Goal: Register for event/course

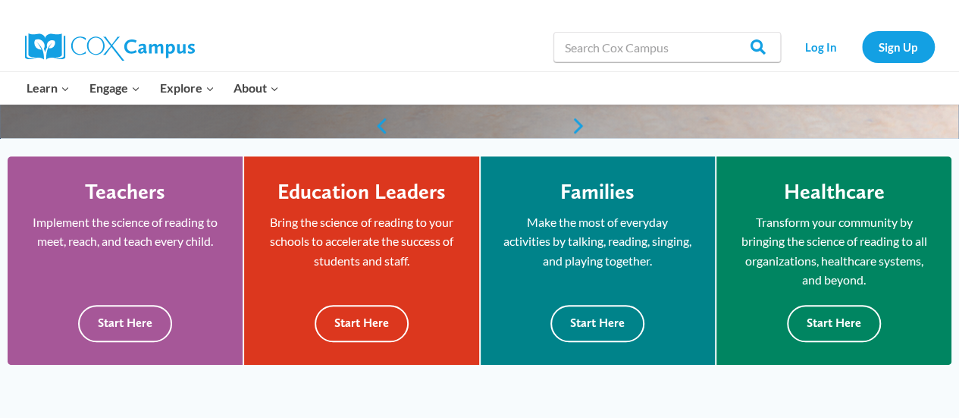
scroll to position [381, 0]
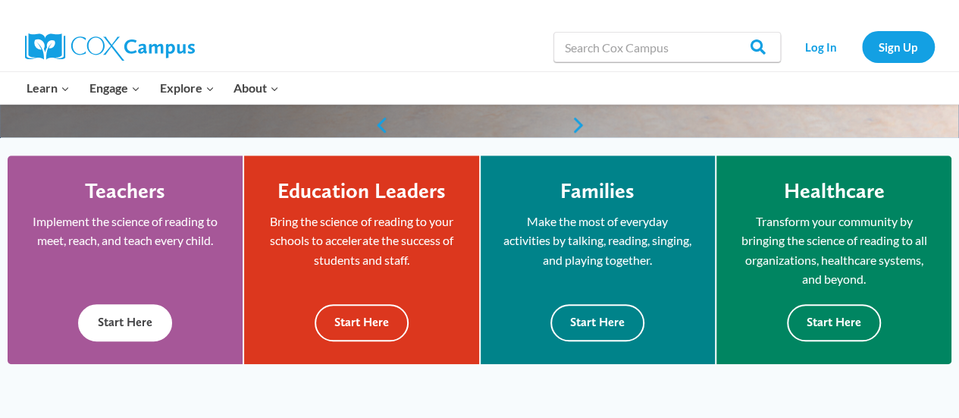
click at [177, 318] on div "Teachers Implement the science of reading to meet, reach, and teach every child…" at bounding box center [125, 259] width 190 height 163
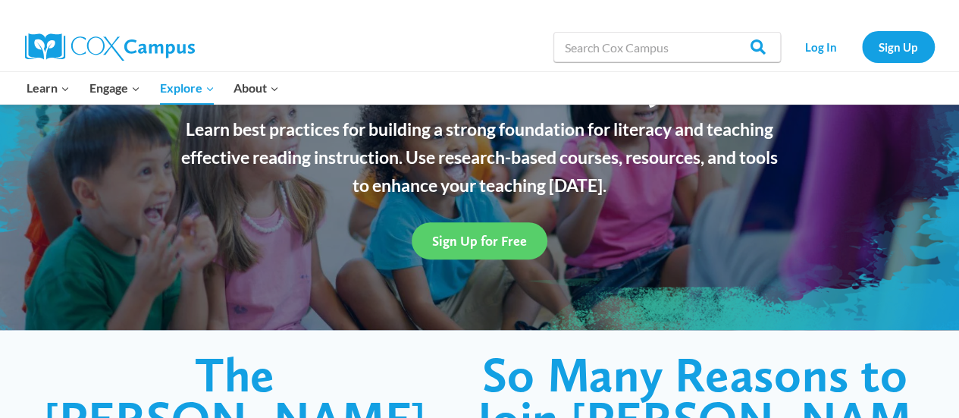
scroll to position [154, 0]
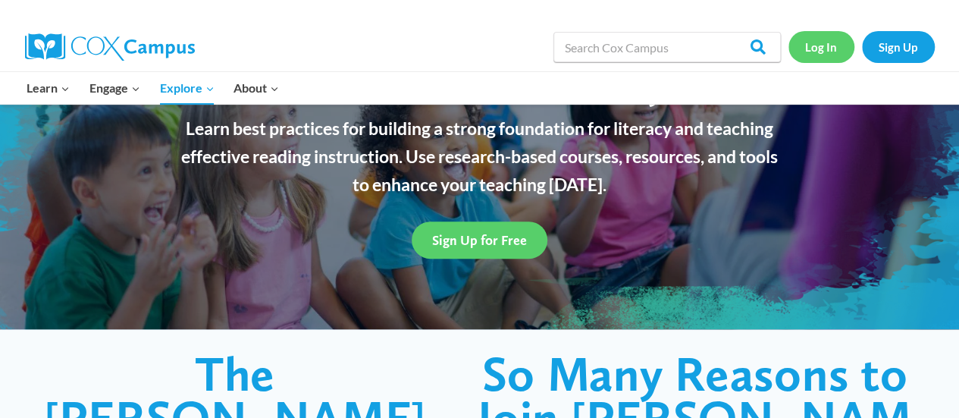
click at [812, 46] on link "Log In" at bounding box center [821, 46] width 66 height 31
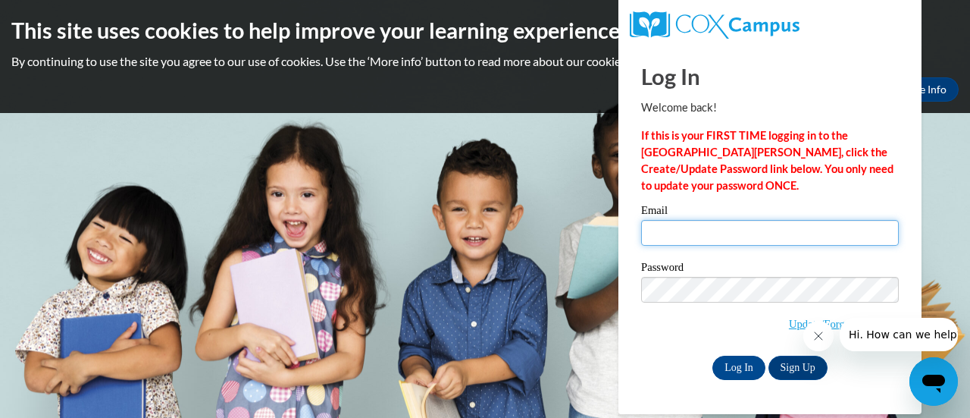
click at [729, 234] on input "Email" at bounding box center [770, 233] width 258 height 26
type input "[PERSON_NAME][EMAIL_ADDRESS][PERSON_NAME][DOMAIN_NAME]"
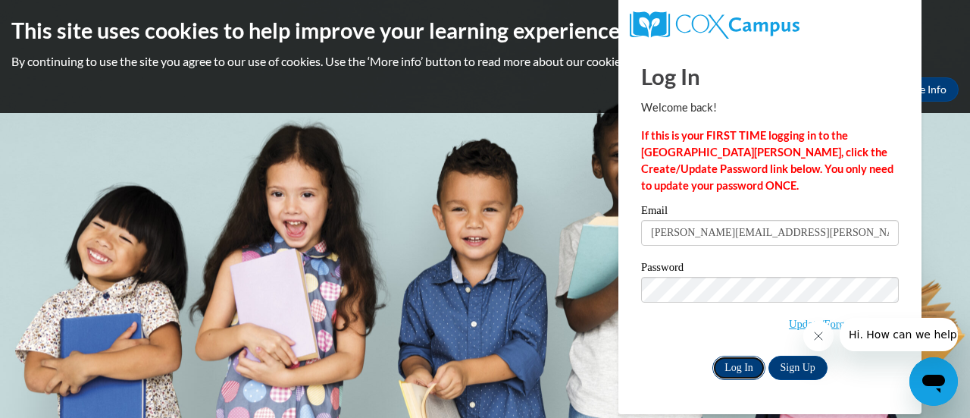
click at [727, 365] on input "Log In" at bounding box center [739, 368] width 53 height 24
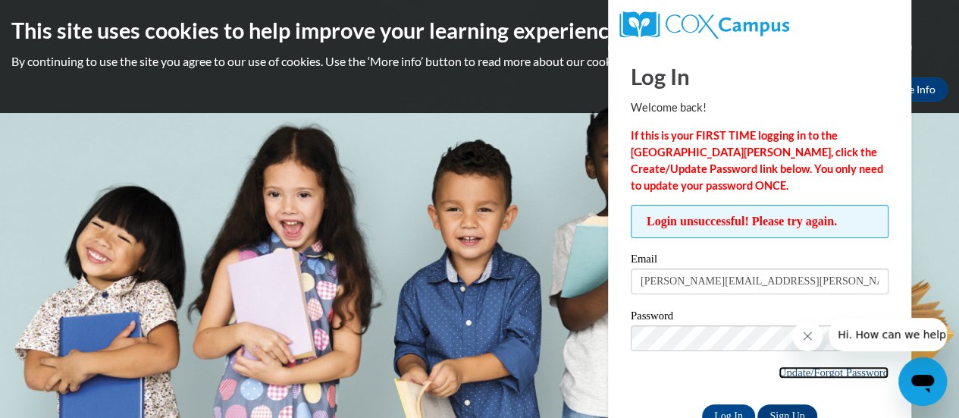
click at [825, 370] on link "Update/Forgot Password" at bounding box center [834, 372] width 110 height 12
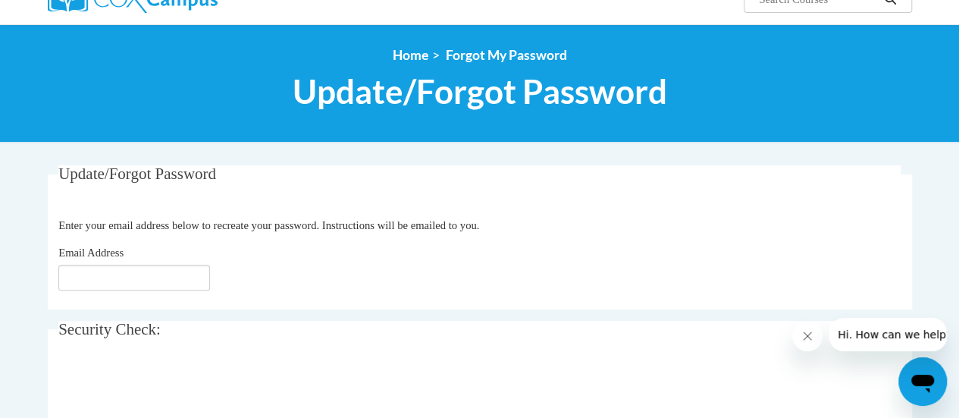
scroll to position [149, 0]
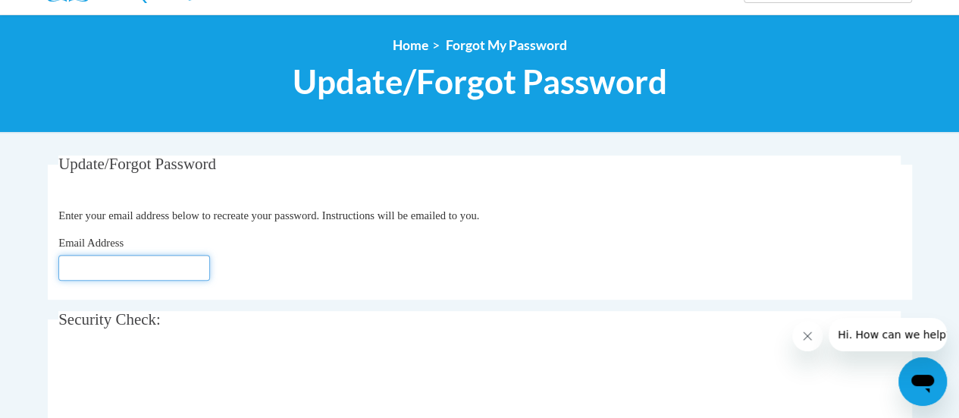
click at [165, 261] on input "Email Address" at bounding box center [134, 268] width 152 height 26
type input "[PERSON_NAME][EMAIL_ADDRESS][PERSON_NAME][DOMAIN_NAME]"
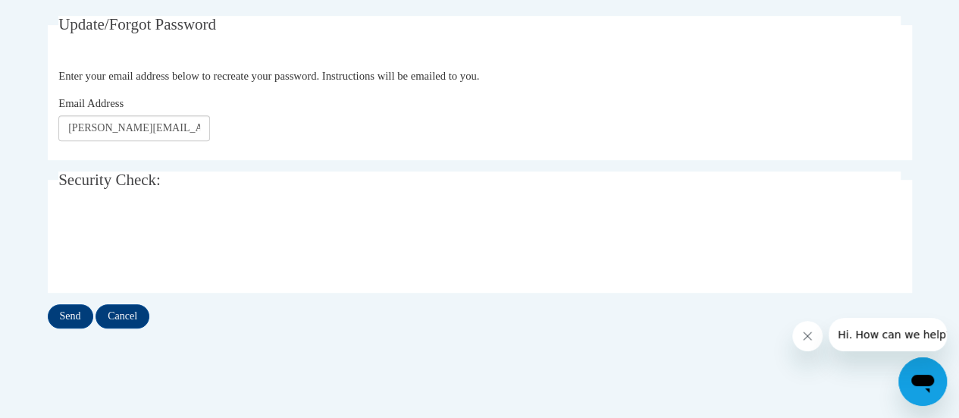
scroll to position [306, 0]
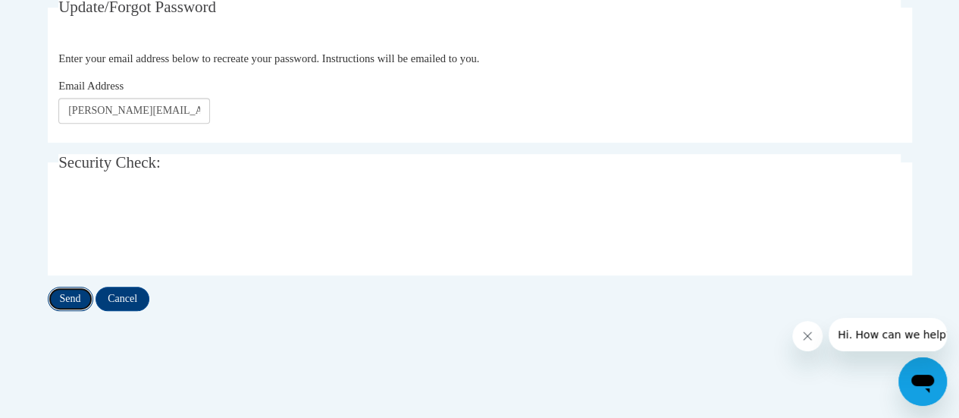
click at [71, 296] on input "Send" at bounding box center [70, 299] width 45 height 24
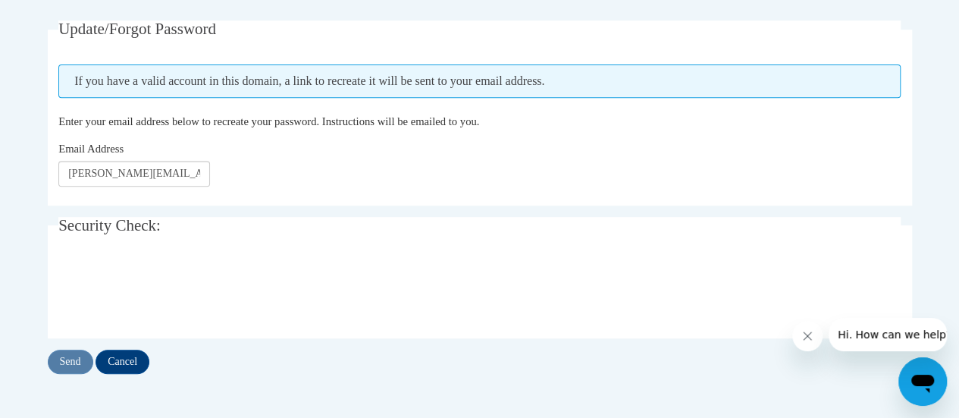
scroll to position [284, 0]
click at [77, 354] on input "Send" at bounding box center [70, 361] width 45 height 24
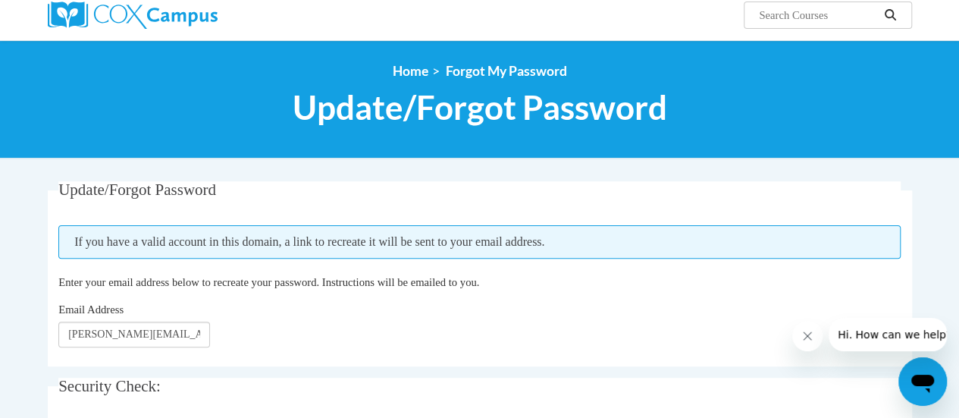
scroll to position [166, 0]
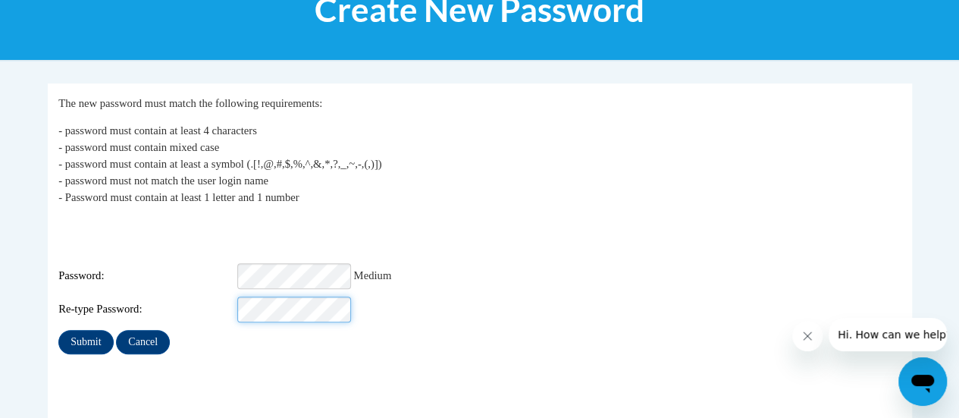
click at [58, 330] on input "Submit" at bounding box center [85, 342] width 55 height 24
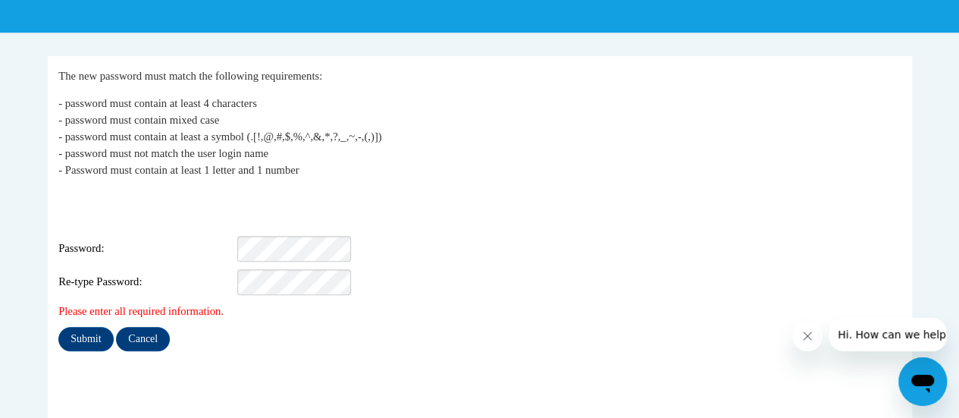
scroll to position [249, 0]
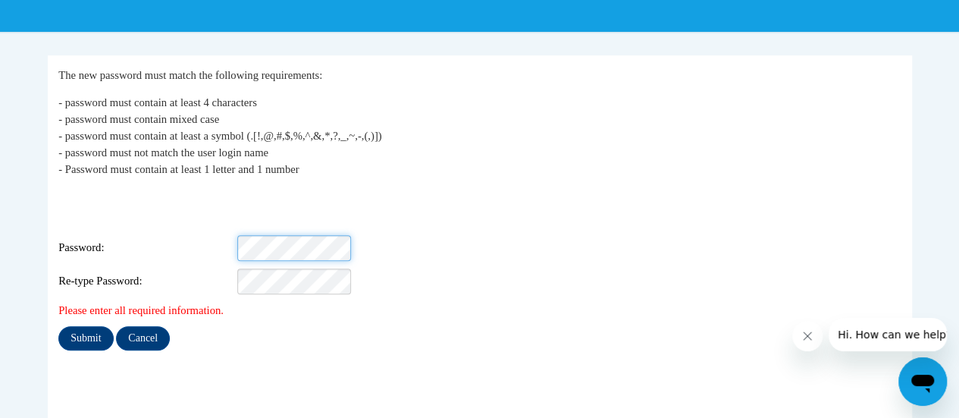
click at [58, 326] on input "Submit" at bounding box center [85, 338] width 55 height 24
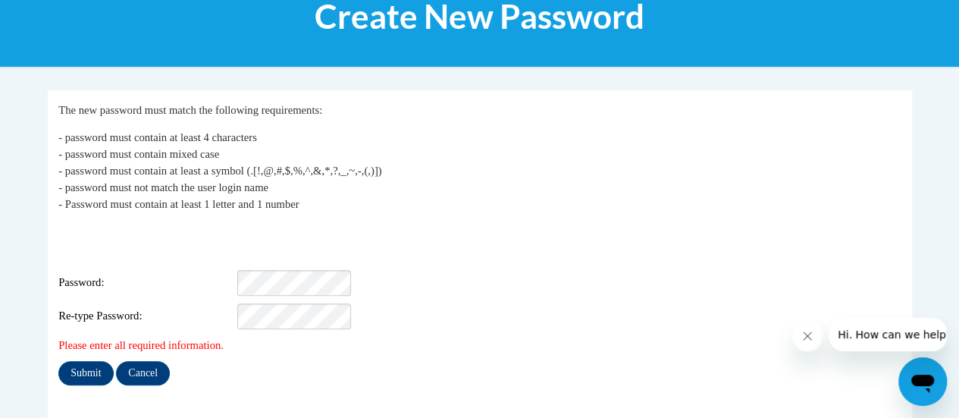
scroll to position [220, 0]
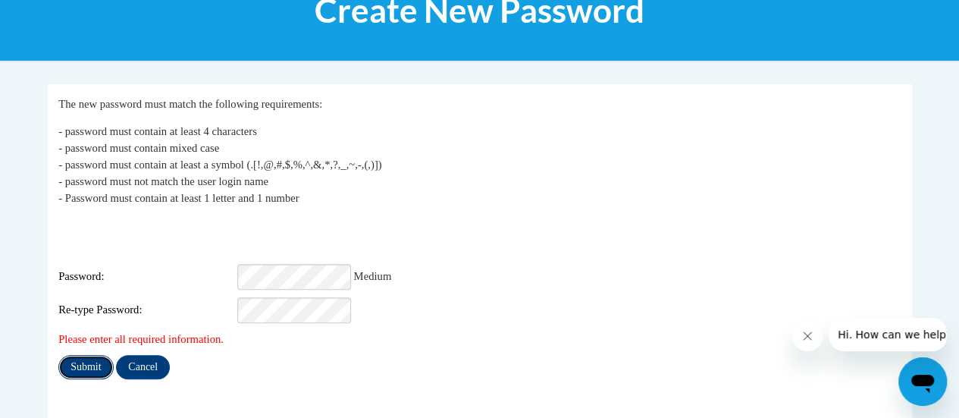
click at [97, 355] on input "Submit" at bounding box center [85, 367] width 55 height 24
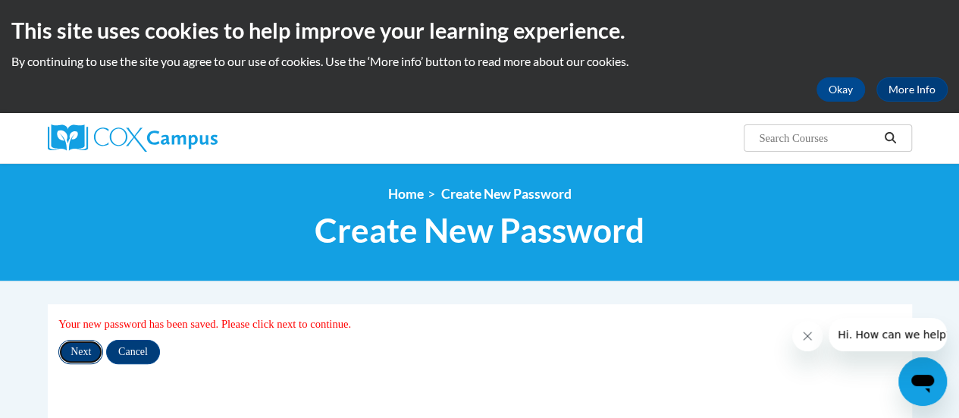
click at [86, 353] on input "Next" at bounding box center [80, 352] width 45 height 24
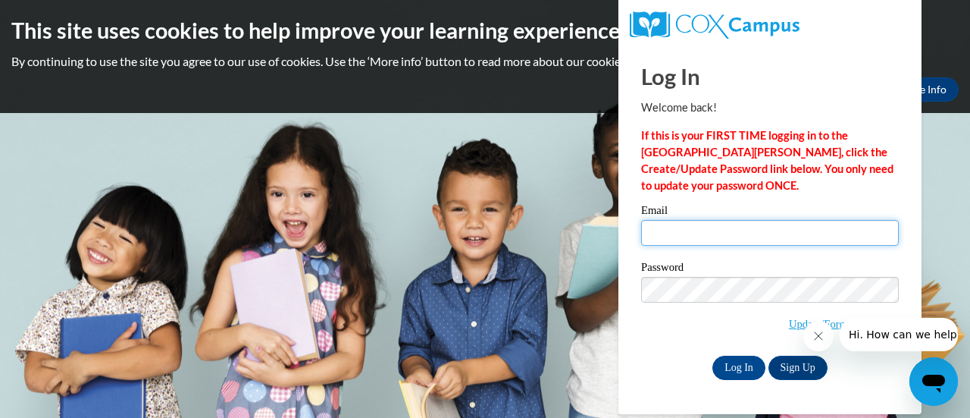
click at [760, 228] on input "Email" at bounding box center [770, 233] width 258 height 26
type input "michele.ellenberger@rusd.org"
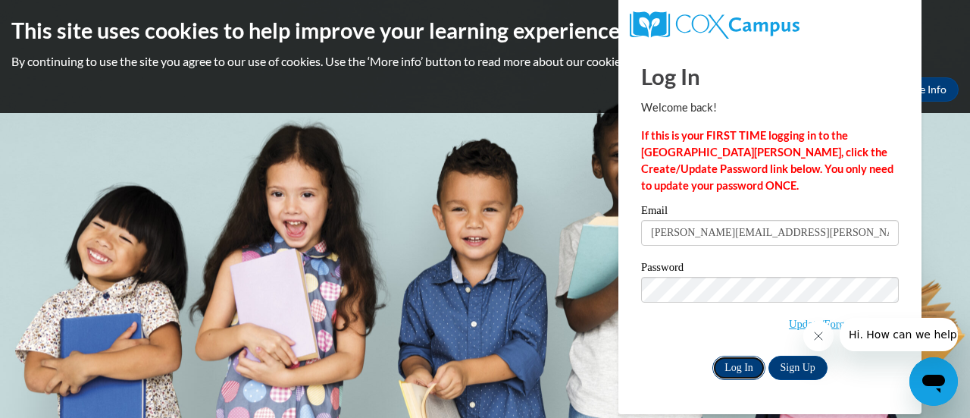
click at [754, 366] on input "Log In" at bounding box center [739, 368] width 53 height 24
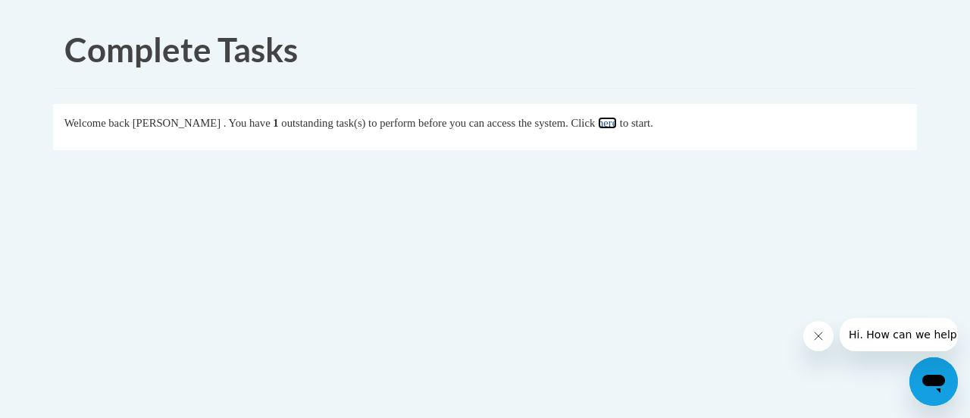
click at [617, 121] on link "here" at bounding box center [607, 123] width 19 height 12
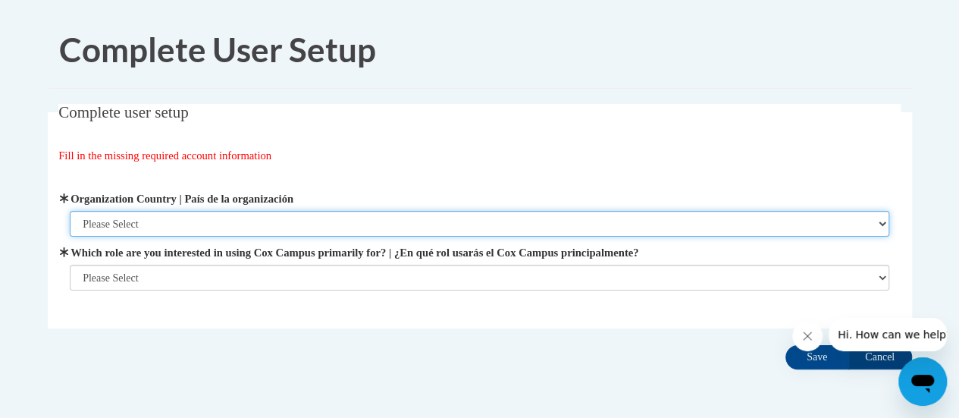
click at [181, 216] on select "Please Select [GEOGRAPHIC_DATA] | [GEOGRAPHIC_DATA] Outside of [GEOGRAPHIC_DATA…" at bounding box center [480, 224] width 820 height 26
select select "ad49bcad-a171-4b2e-b99c-48b446064914"
click at [70, 211] on select "Please Select [GEOGRAPHIC_DATA] | [GEOGRAPHIC_DATA] Outside of [GEOGRAPHIC_DATA…" at bounding box center [480, 224] width 820 height 26
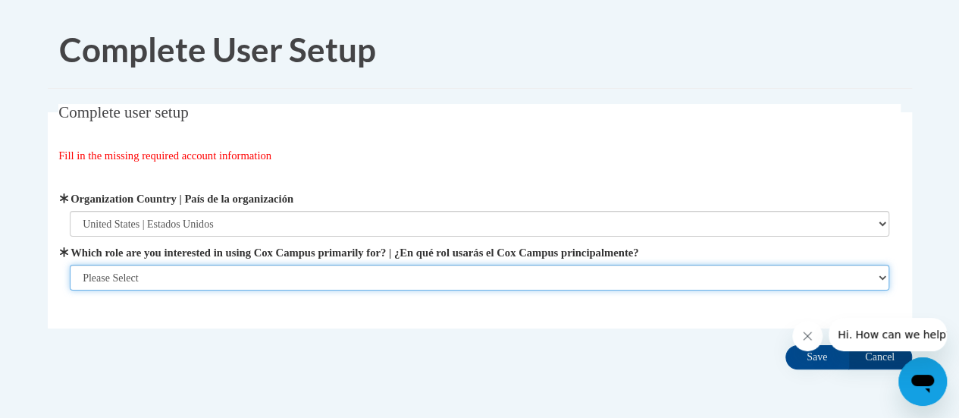
click at [146, 275] on select "Please Select College/University | Colegio/Universidad Community/Nonprofit Part…" at bounding box center [480, 278] width 820 height 26
select select "fbf2d438-af2f-41f8-98f1-81c410e29de3"
click at [70, 290] on select "Please Select College/University | Colegio/Universidad Community/Nonprofit Part…" at bounding box center [480, 278] width 820 height 26
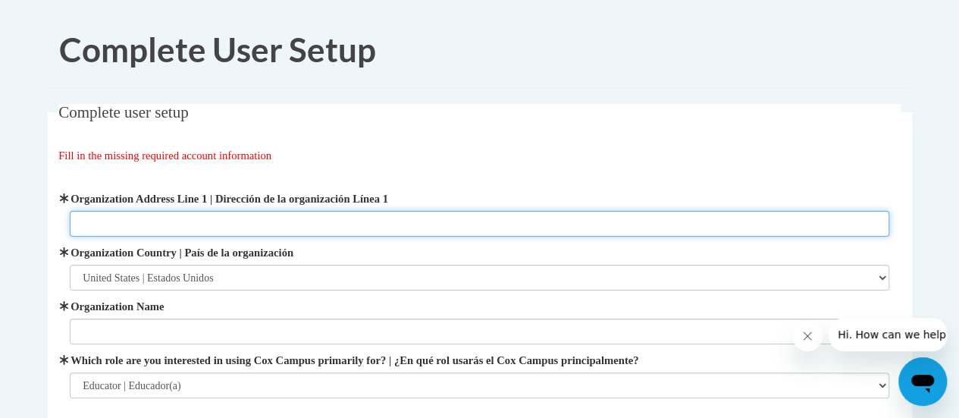
click at [191, 221] on input "Organization Address Line 1 | Dirección de la organización Línea 1" at bounding box center [480, 224] width 820 height 26
type input "[STREET_ADDRESS]"
type input "[PERSON_NAME][GEOGRAPHIC_DATA]"
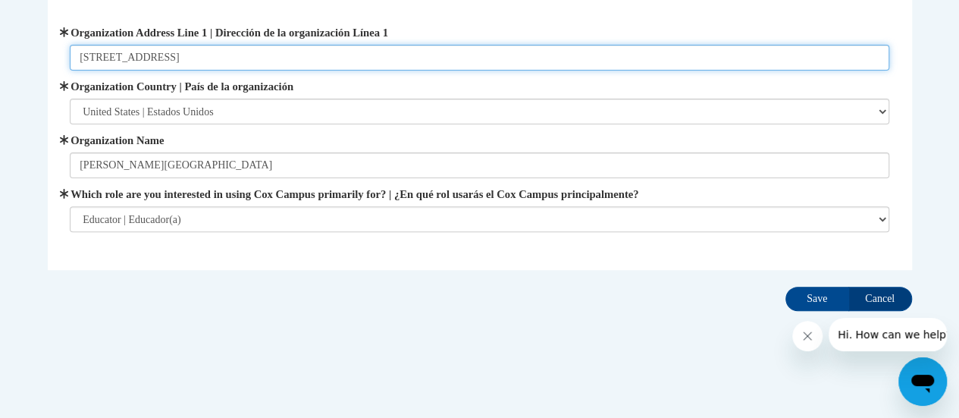
scroll to position [165, 0]
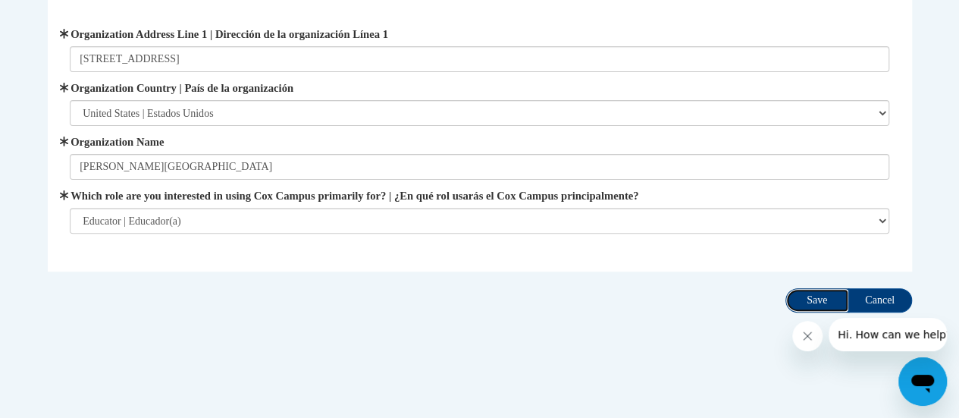
click at [819, 306] on input "Save" at bounding box center [817, 300] width 64 height 24
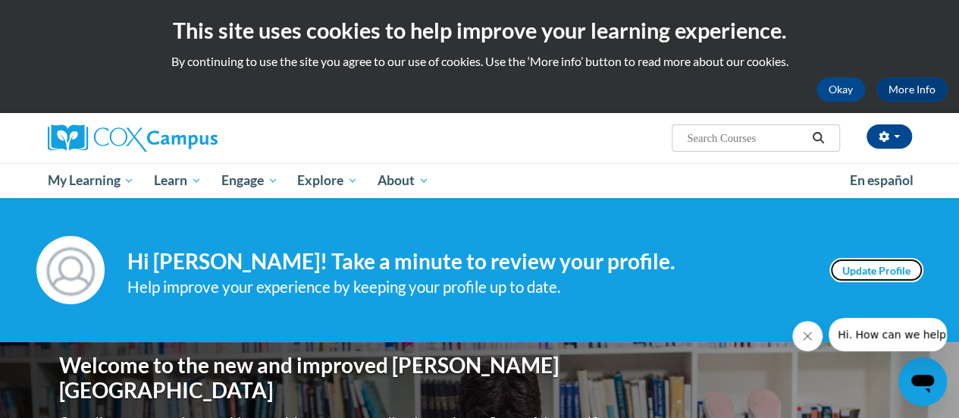
click at [892, 265] on link "Update Profile" at bounding box center [876, 270] width 94 height 24
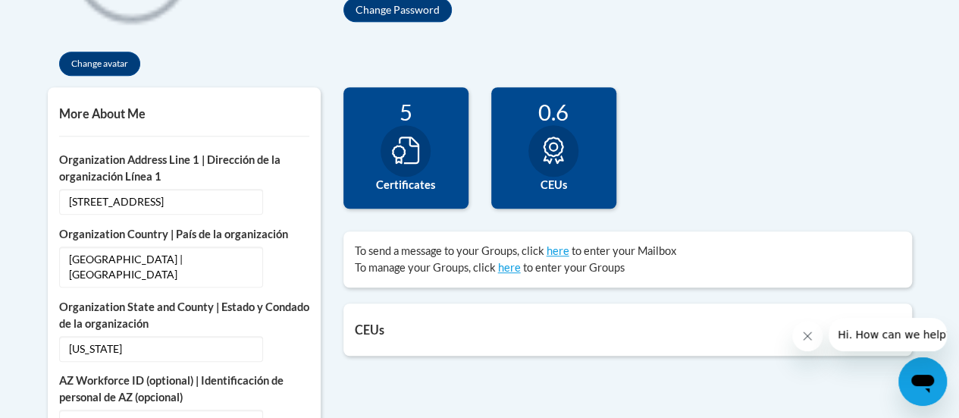
scroll to position [460, 0]
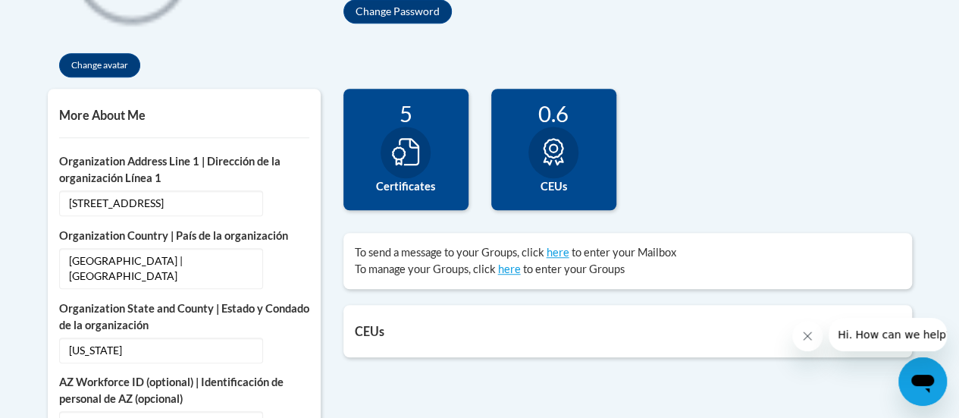
click at [405, 166] on div at bounding box center [406, 153] width 50 height 52
click at [420, 246] on span "To send a message to your Groups, click" at bounding box center [450, 252] width 190 height 13
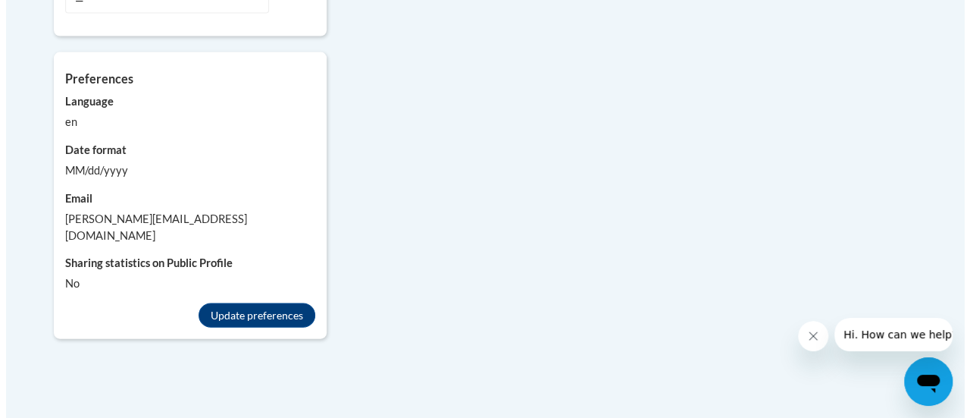
scroll to position [1484, 0]
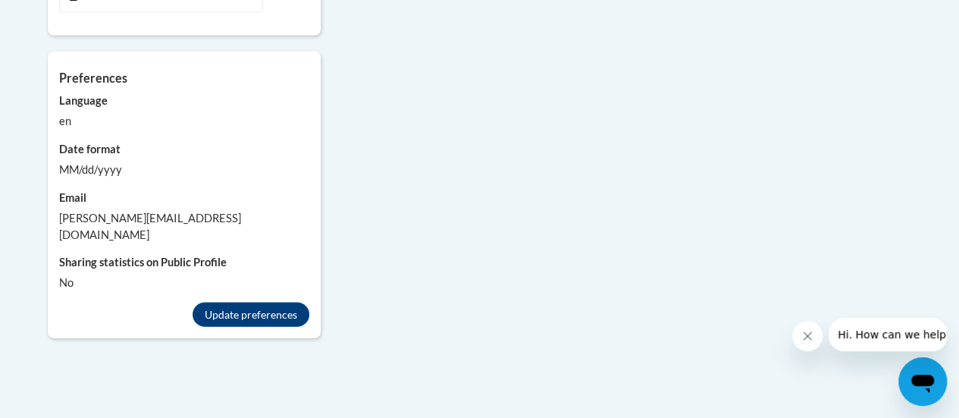
click at [279, 303] on button "Update preferences" at bounding box center [251, 315] width 117 height 24
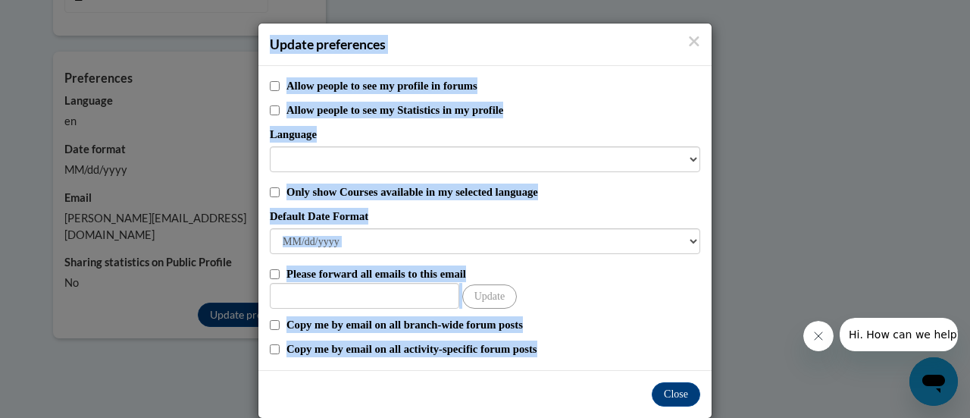
click at [584, 42] on h4 "Update preferences" at bounding box center [485, 44] width 431 height 19
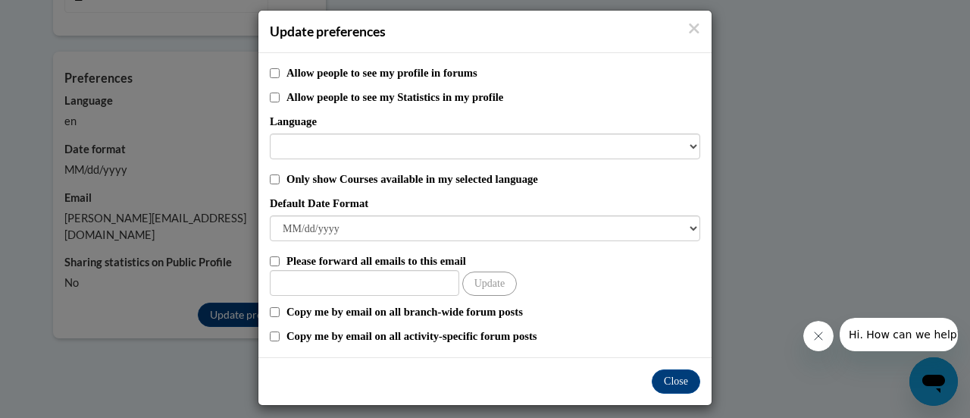
scroll to position [22, 0]
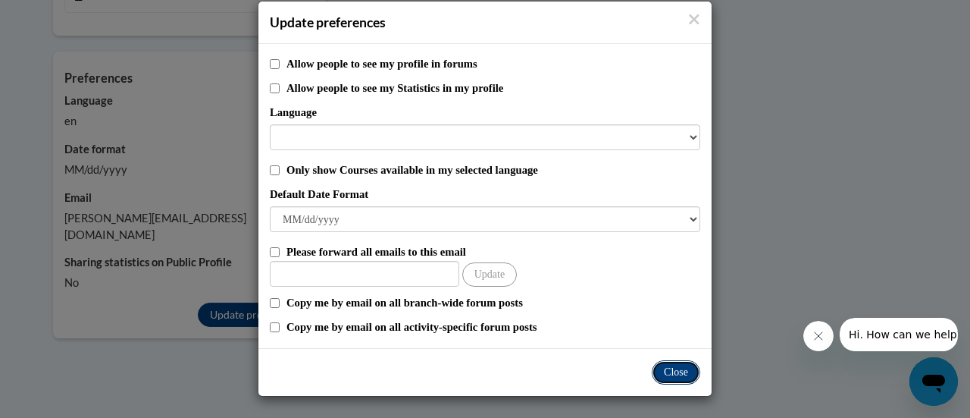
click at [687, 378] on button "Close" at bounding box center [676, 372] width 49 height 24
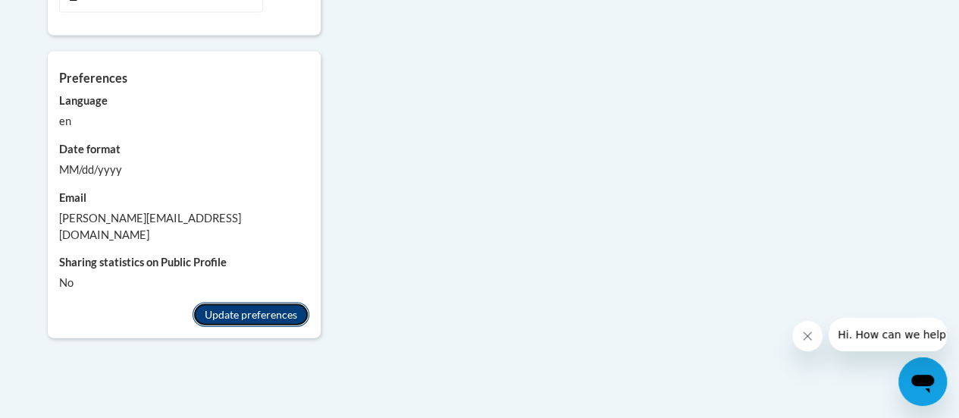
click at [215, 303] on button "Update preferences" at bounding box center [251, 315] width 117 height 24
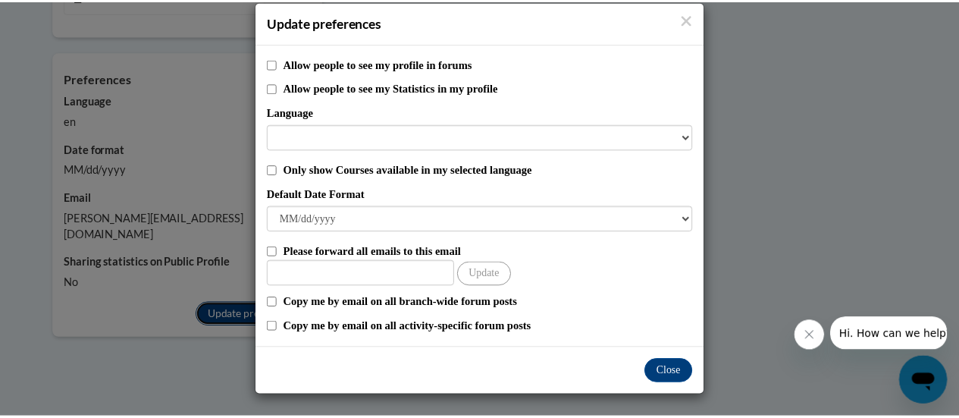
scroll to position [0, 0]
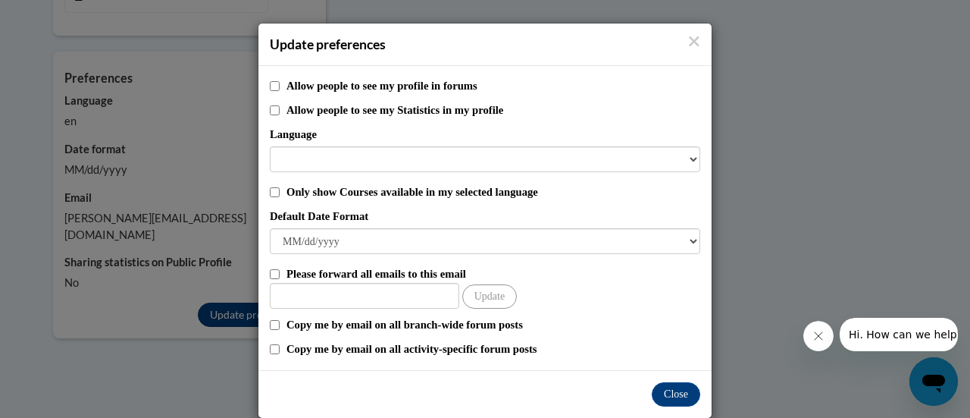
click at [215, 275] on div "Update preferences Allow people to see my profile in forums Allow people to see…" at bounding box center [485, 209] width 970 height 418
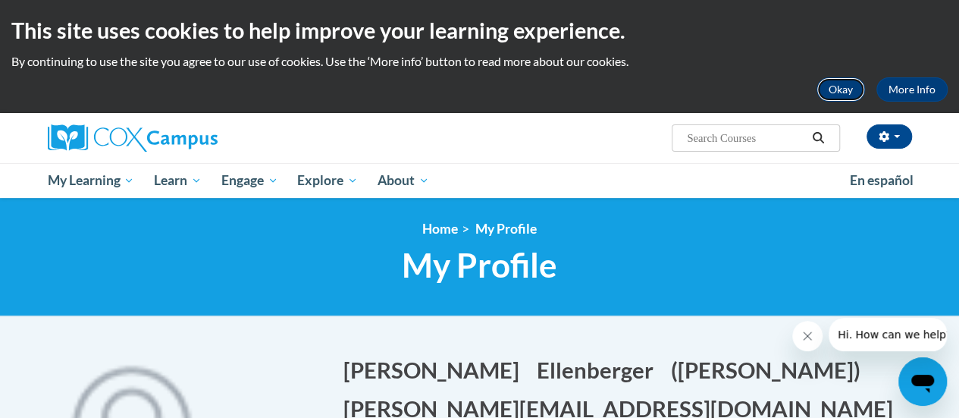
click at [842, 81] on button "Okay" at bounding box center [841, 89] width 49 height 24
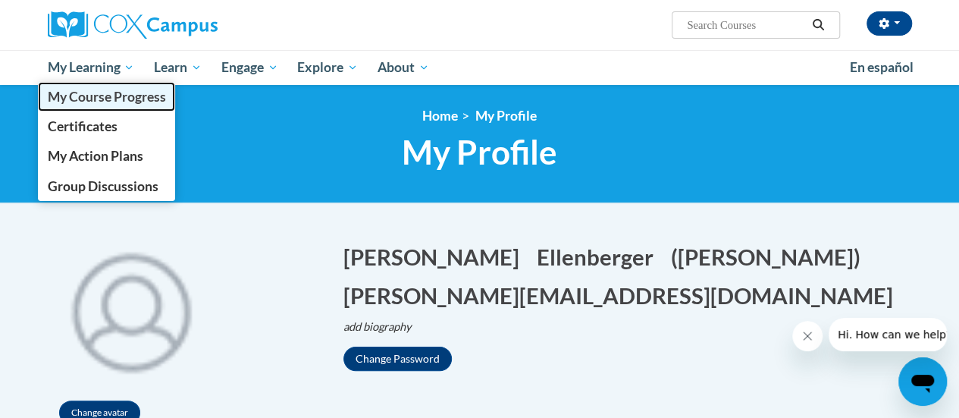
click at [112, 93] on span "My Course Progress" at bounding box center [106, 97] width 118 height 16
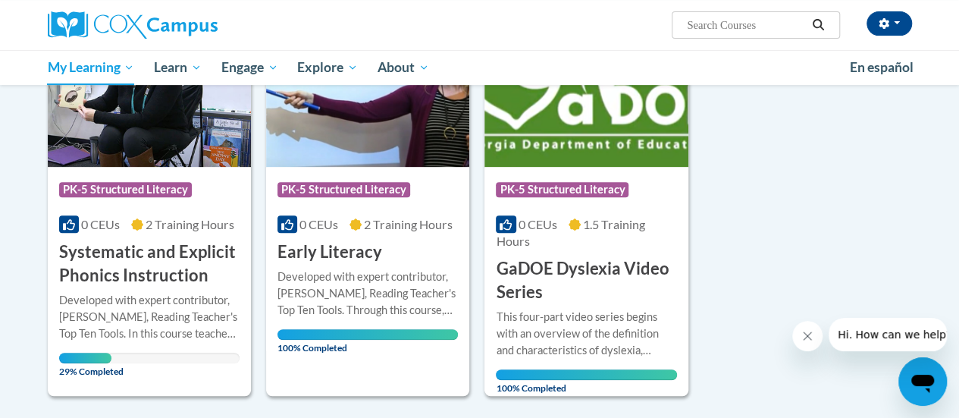
scroll to position [262, 0]
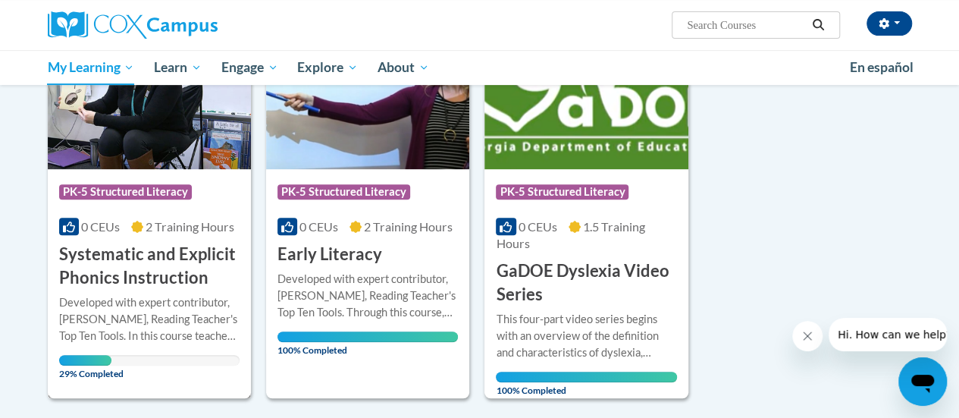
click at [120, 249] on h3 "Systematic and Explicit Phonics Instruction" at bounding box center [149, 266] width 180 height 47
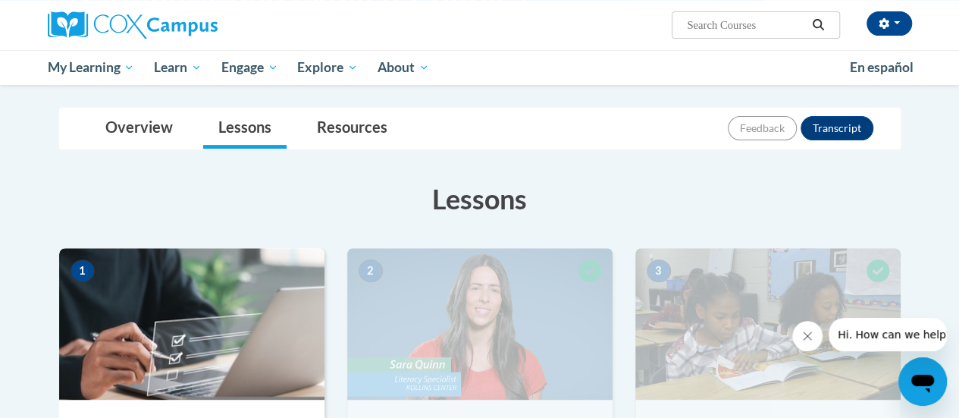
scroll to position [174, 0]
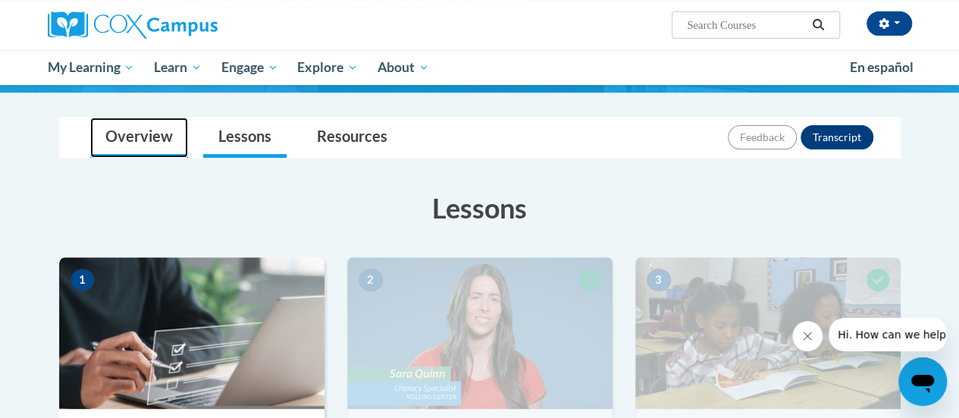
click at [149, 146] on link "Overview" at bounding box center [139, 138] width 98 height 40
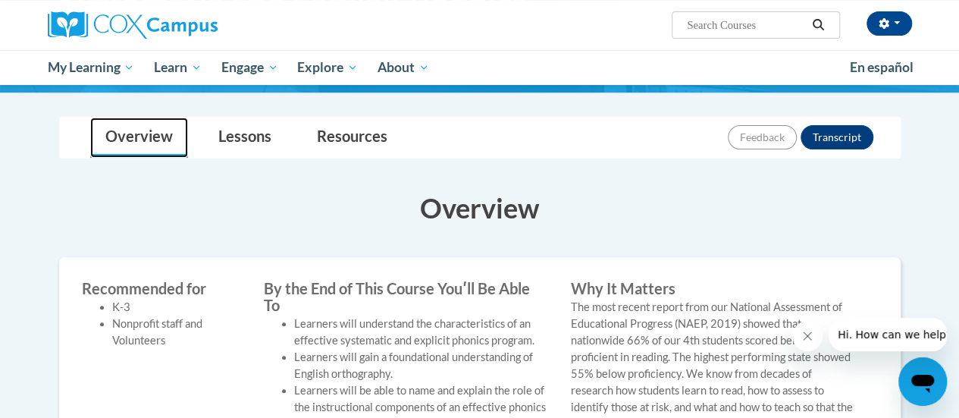
click at [149, 146] on link "Overview" at bounding box center [139, 138] width 98 height 40
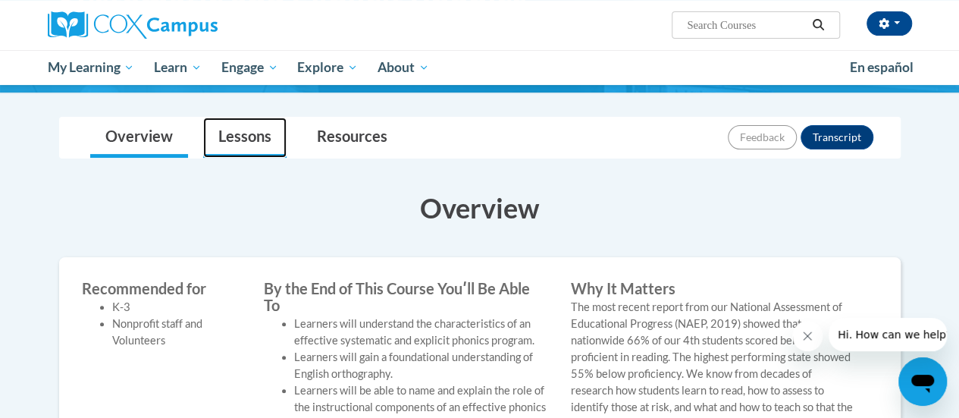
click at [247, 136] on link "Lessons" at bounding box center [244, 138] width 83 height 40
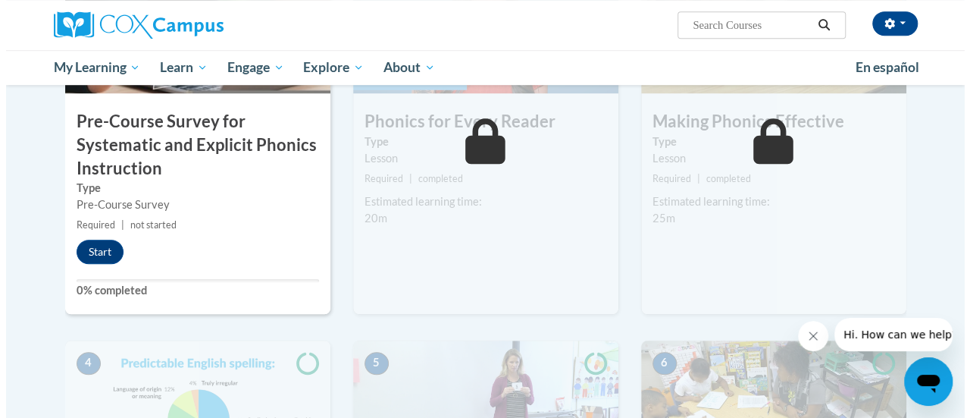
scroll to position [488, 0]
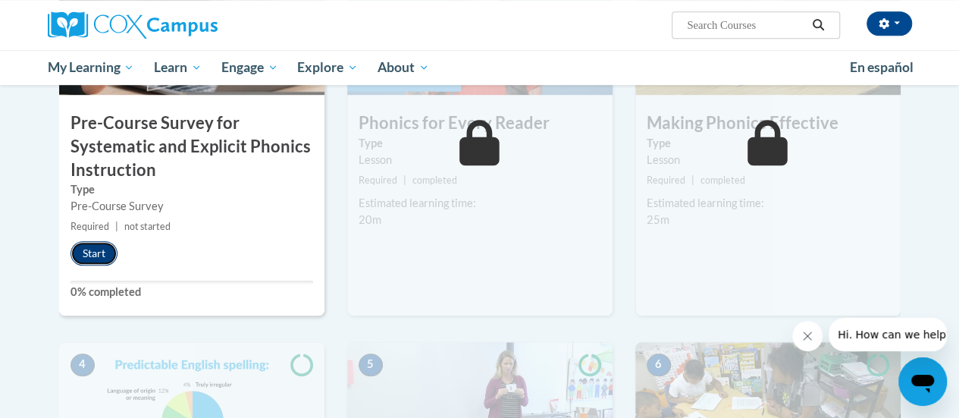
click at [89, 247] on button "Start" at bounding box center [94, 253] width 47 height 24
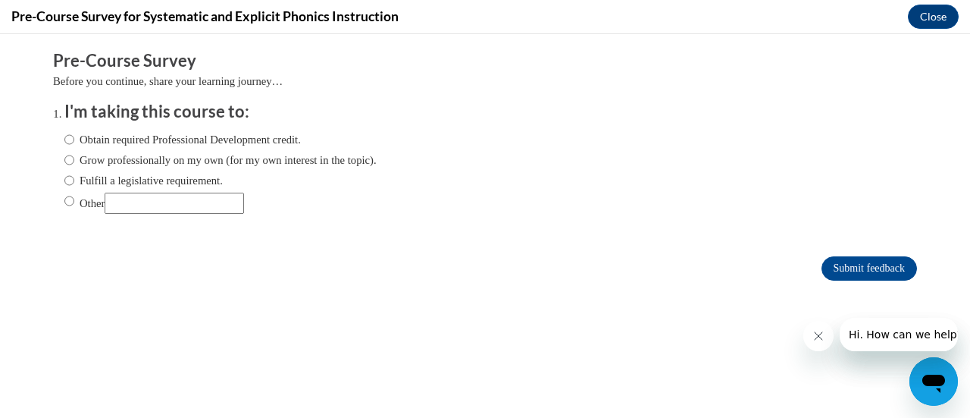
scroll to position [0, 0]
click at [64, 175] on input "Fulfill a legislative requirement." at bounding box center [69, 180] width 10 height 17
radio input "true"
click at [823, 265] on input "Submit feedback" at bounding box center [870, 268] width 96 height 24
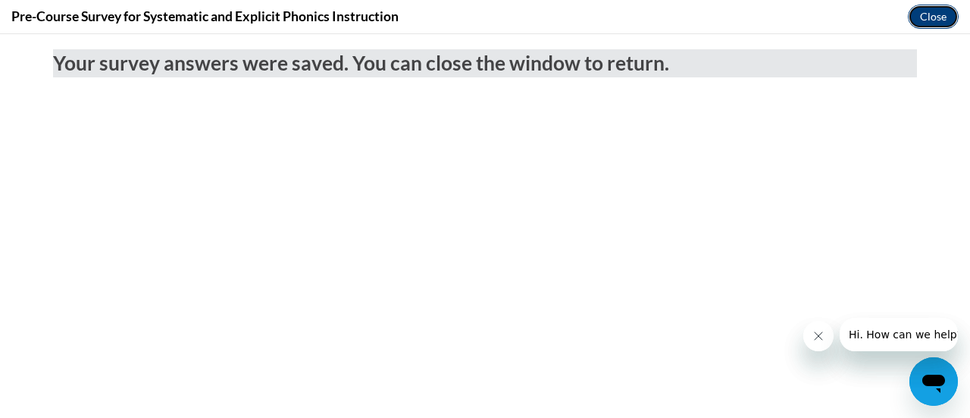
click at [929, 16] on button "Close" at bounding box center [933, 17] width 51 height 24
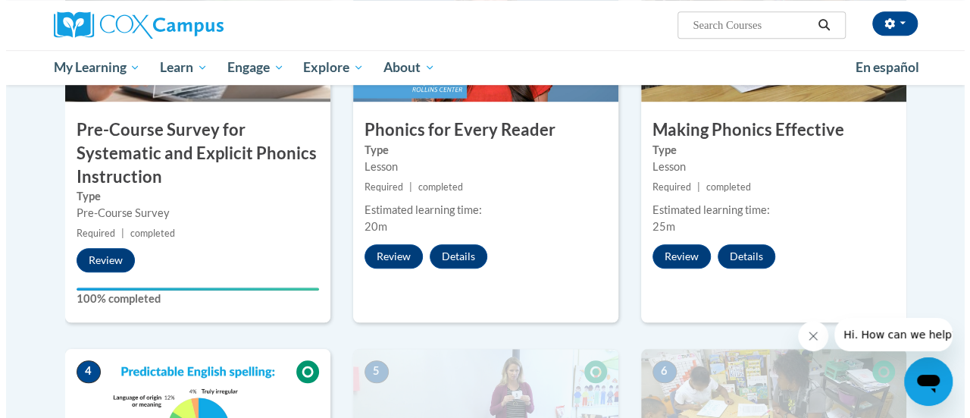
scroll to position [475, 0]
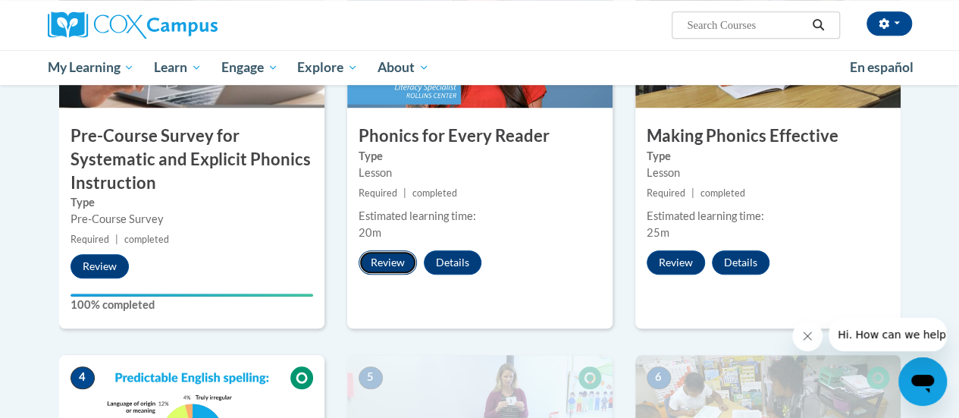
click at [385, 257] on button "Review" at bounding box center [388, 262] width 58 height 24
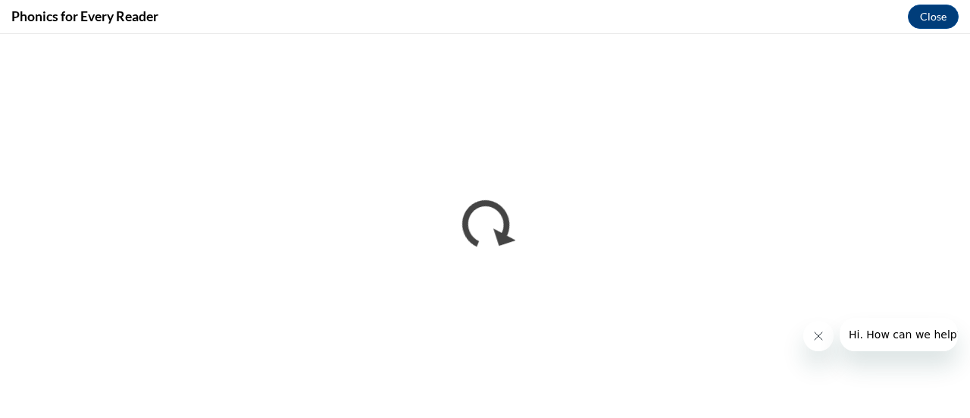
scroll to position [0, 0]
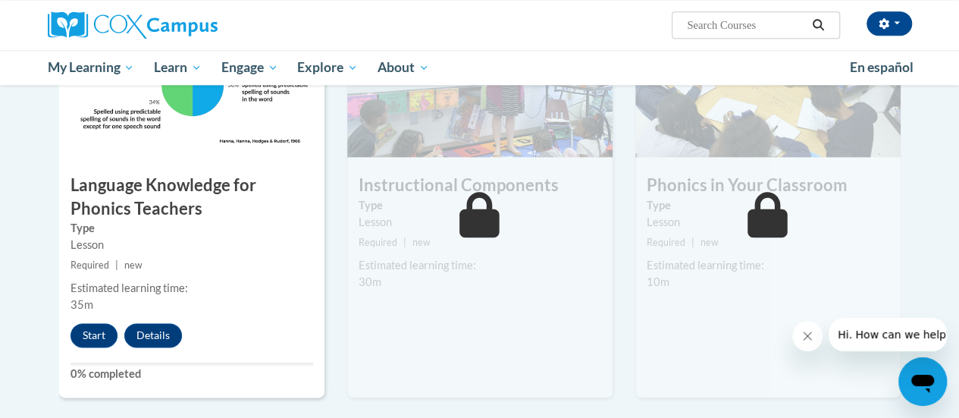
scroll to position [817, 0]
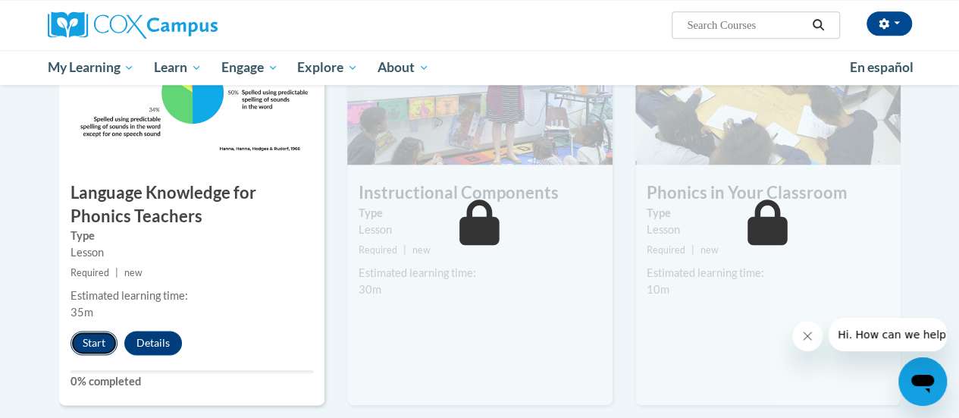
click at [93, 332] on button "Start" at bounding box center [94, 343] width 47 height 24
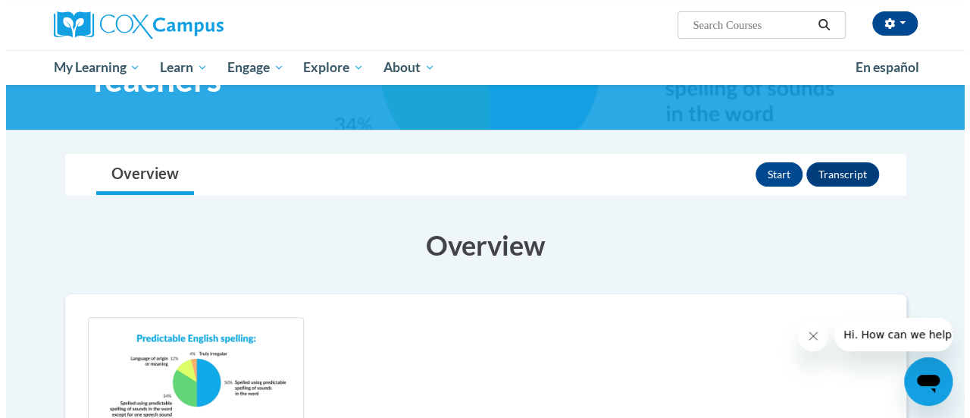
scroll to position [112, 0]
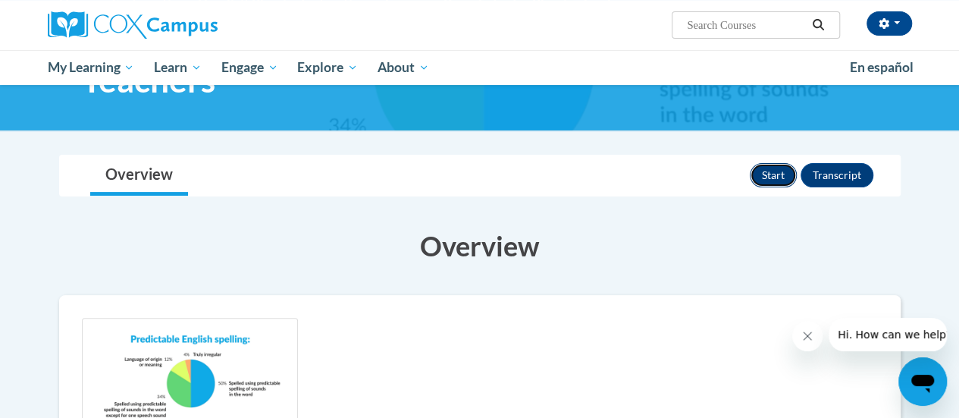
click at [779, 176] on button "Start" at bounding box center [773, 175] width 47 height 24
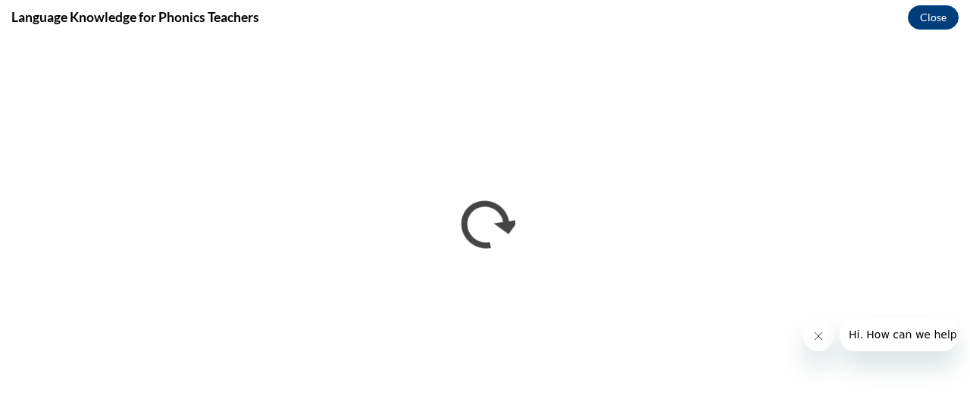
scroll to position [0, 0]
click at [810, 349] on div at bounding box center [881, 334] width 155 height 33
click at [819, 339] on icon "Close message from company" at bounding box center [818, 336] width 12 height 12
